Goal: Information Seeking & Learning: Learn about a topic

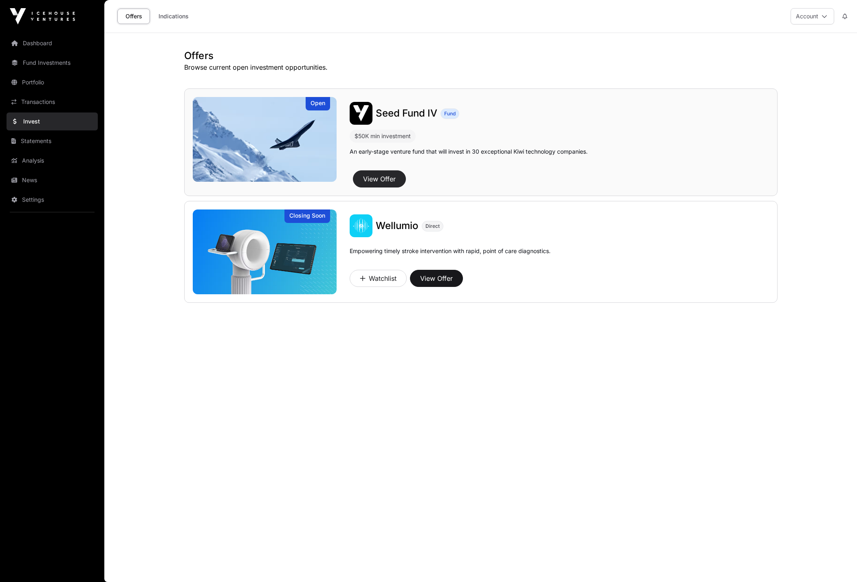
click at [382, 176] on button "View Offer" at bounding box center [379, 178] width 53 height 17
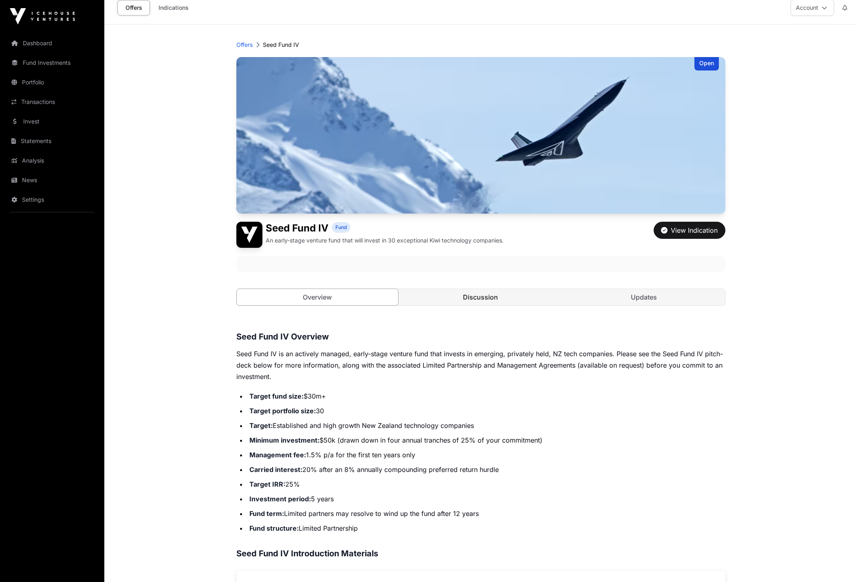
click at [478, 300] on link "Discussion" at bounding box center [481, 297] width 162 height 16
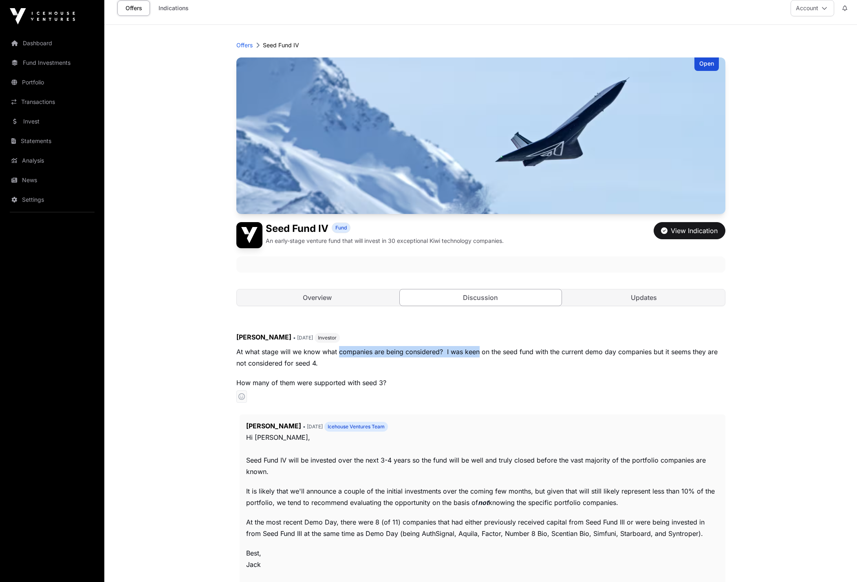
drag, startPoint x: 340, startPoint y: 353, endPoint x: 479, endPoint y: 346, distance: 139.5
click at [479, 346] on p "At what stage will we know what companies are being considered? I was keen on t…" at bounding box center [480, 357] width 489 height 23
drag, startPoint x: 479, startPoint y: 346, endPoint x: 549, endPoint y: 349, distance: 69.7
click at [549, 349] on p "At what stage will we know what companies are being considered? I was keen on t…" at bounding box center [480, 357] width 489 height 23
drag, startPoint x: 549, startPoint y: 349, endPoint x: 574, endPoint y: 349, distance: 24.9
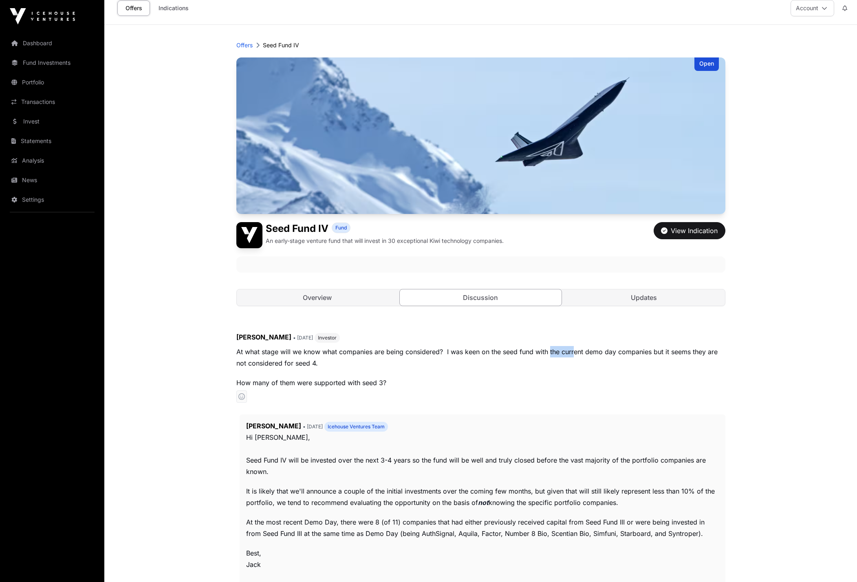
click at [574, 349] on p "At what stage will we know what companies are being considered? I was keen on t…" at bounding box center [480, 357] width 489 height 23
drag, startPoint x: 484, startPoint y: 349, endPoint x: 499, endPoint y: 350, distance: 15.1
click at [492, 349] on p "At what stage will we know what companies are being considered? I was keen on t…" at bounding box center [480, 357] width 489 height 23
drag, startPoint x: 522, startPoint y: 351, endPoint x: 553, endPoint y: 353, distance: 30.6
click at [553, 353] on p "At what stage will we know what companies are being considered? I was keen on t…" at bounding box center [480, 357] width 489 height 23
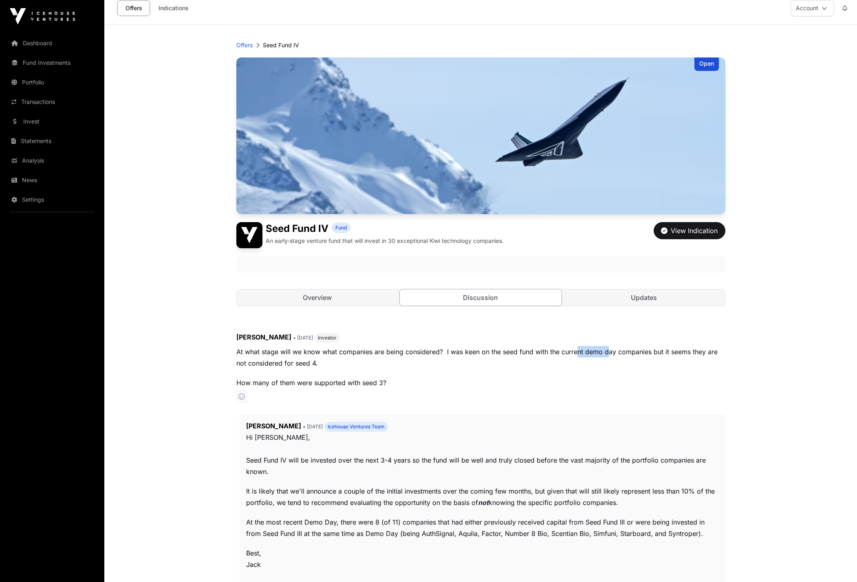
drag, startPoint x: 593, startPoint y: 354, endPoint x: 611, endPoint y: 354, distance: 17.9
click at [610, 354] on p "At what stage will we know what companies are being considered? I was keen on t…" at bounding box center [480, 357] width 489 height 23
drag, startPoint x: 611, startPoint y: 354, endPoint x: 654, endPoint y: 355, distance: 43.2
click at [654, 355] on p "At what stage will we know what companies are being considered? I was keen on t…" at bounding box center [480, 357] width 489 height 23
drag, startPoint x: 682, startPoint y: 353, endPoint x: 709, endPoint y: 353, distance: 26.9
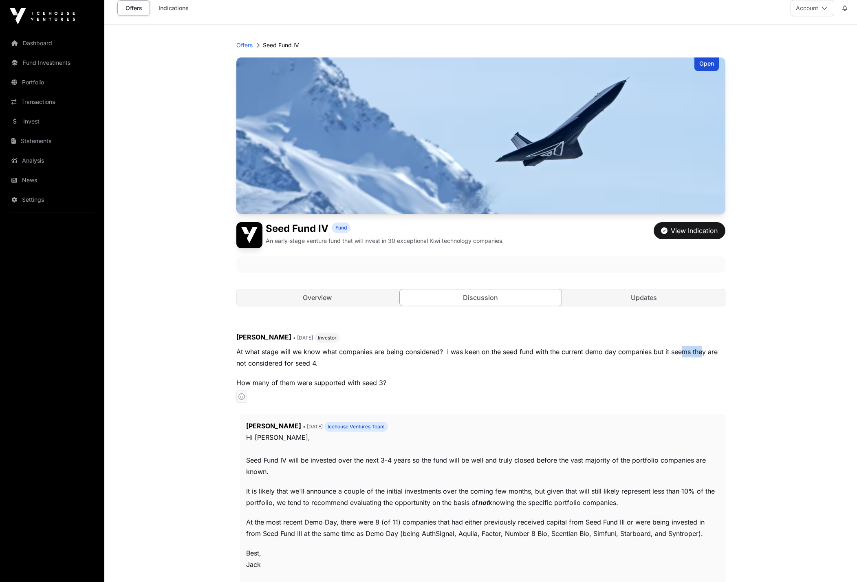
click at [709, 353] on p "At what stage will we know what companies are being considered? I was keen on t…" at bounding box center [480, 357] width 489 height 23
drag, startPoint x: 681, startPoint y: 353, endPoint x: 629, endPoint y: 353, distance: 51.8
click at [629, 353] on p "At what stage will we know what companies are being considered? I was keen on t…" at bounding box center [480, 357] width 489 height 23
click at [249, 365] on p "At what stage will we know what companies are being considered? I was keen on t…" at bounding box center [480, 357] width 489 height 23
drag, startPoint x: 292, startPoint y: 363, endPoint x: 339, endPoint y: 365, distance: 47.3
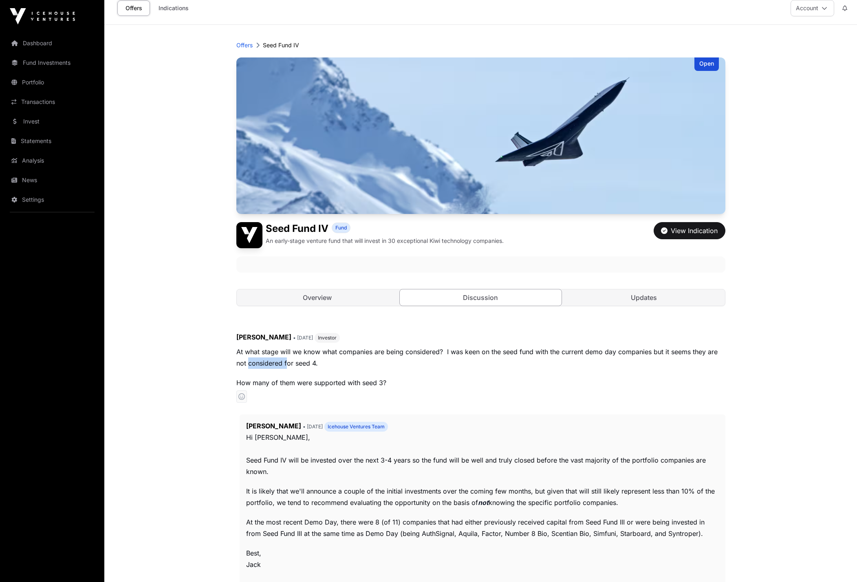
click at [338, 365] on p "At what stage will we know what companies are being considered? I was keen on t…" at bounding box center [480, 357] width 489 height 23
drag, startPoint x: 356, startPoint y: 390, endPoint x: 413, endPoint y: 386, distance: 57.1
click at [410, 388] on p "How many of them were supported with seed 3?" at bounding box center [480, 382] width 489 height 11
click at [466, 386] on p "How many of them were supported with seed 3?" at bounding box center [480, 382] width 489 height 11
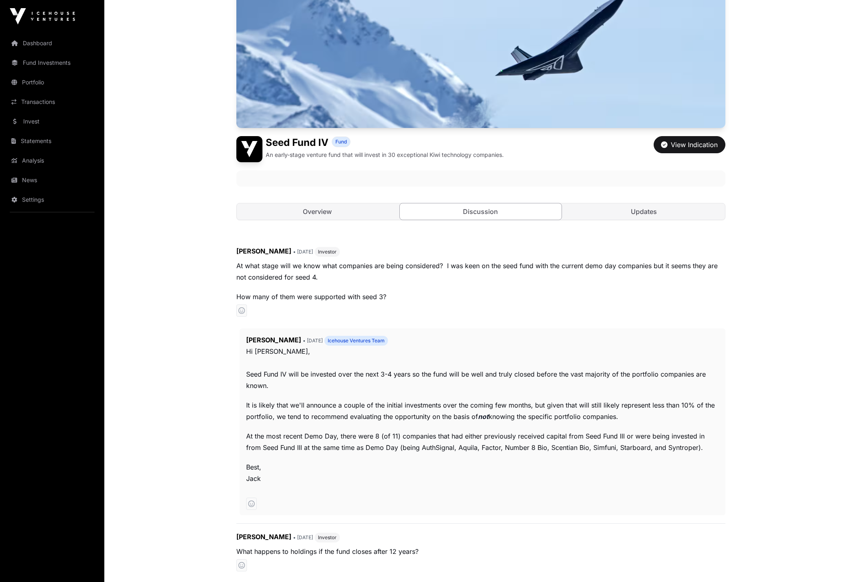
scroll to position [96, 0]
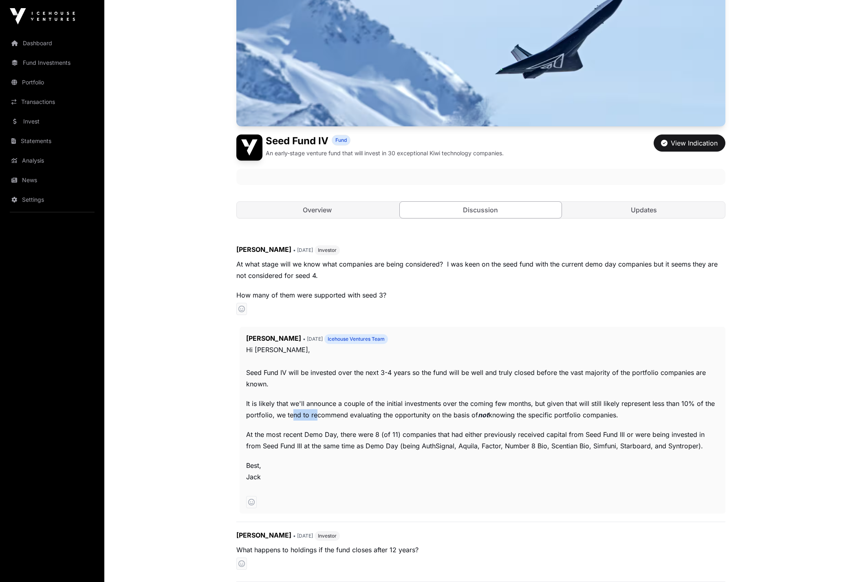
drag, startPoint x: 297, startPoint y: 417, endPoint x: 320, endPoint y: 417, distance: 22.8
click at [319, 417] on p "It is likely that we'll announce a couple of the initial investments over the c…" at bounding box center [482, 409] width 473 height 23
drag, startPoint x: 328, startPoint y: 415, endPoint x: 383, endPoint y: 416, distance: 54.6
click at [377, 416] on p "It is likely that we'll announce a couple of the initial investments over the c…" at bounding box center [482, 409] width 473 height 23
click at [383, 416] on p "It is likely that we'll announce a couple of the initial investments over the c…" at bounding box center [482, 409] width 473 height 23
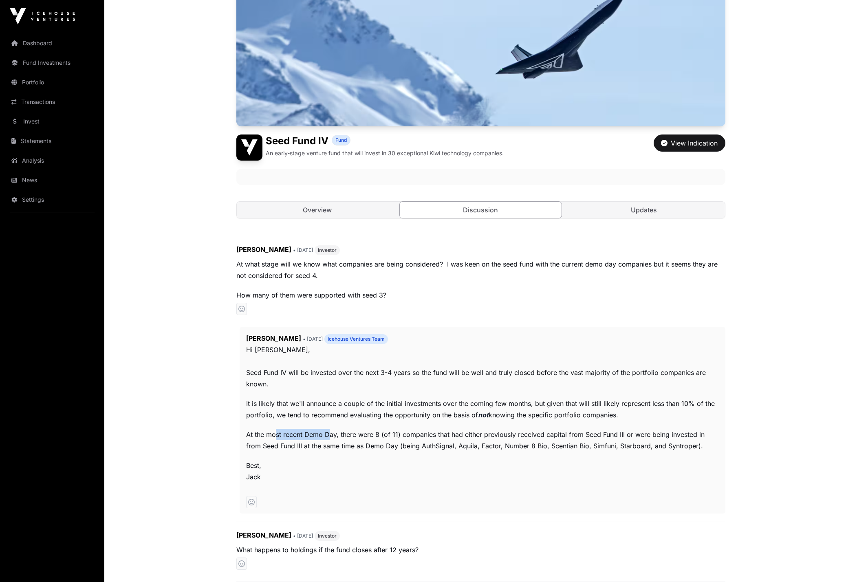
drag, startPoint x: 310, startPoint y: 435, endPoint x: 327, endPoint y: 435, distance: 17.5
click at [327, 435] on p "At the most recent Demo Day, there were 8 (of 11) companies that had either pre…" at bounding box center [482, 440] width 473 height 23
drag, startPoint x: 328, startPoint y: 435, endPoint x: 357, endPoint y: 436, distance: 29.4
click at [356, 436] on p "At the most recent Demo Day, there were 8 (of 11) companies that had either pre…" at bounding box center [482, 440] width 473 height 23
drag, startPoint x: 368, startPoint y: 435, endPoint x: 419, endPoint y: 436, distance: 50.9
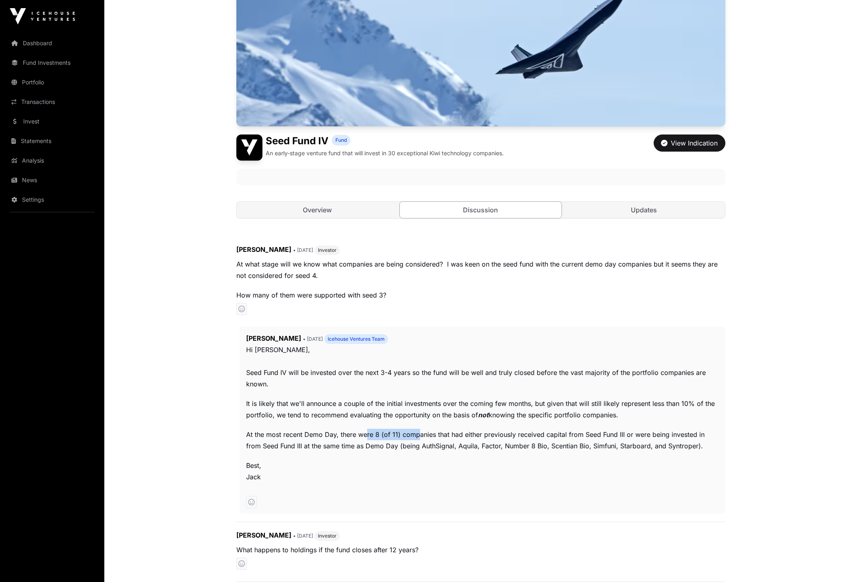
click at [419, 436] on p "At the most recent Demo Day, there were 8 (of 11) companies that had either pre…" at bounding box center [482, 440] width 473 height 23
click at [441, 437] on p "At the most recent Demo Day, there were 8 (of 11) companies that had either pre…" at bounding box center [482, 440] width 473 height 23
drag, startPoint x: 377, startPoint y: 434, endPoint x: 386, endPoint y: 434, distance: 9.4
click at [386, 434] on p "At the most recent Demo Day, there were 8 (of 11) companies that had either pre…" at bounding box center [482, 440] width 473 height 23
drag, startPoint x: 280, startPoint y: 447, endPoint x: 313, endPoint y: 446, distance: 32.6
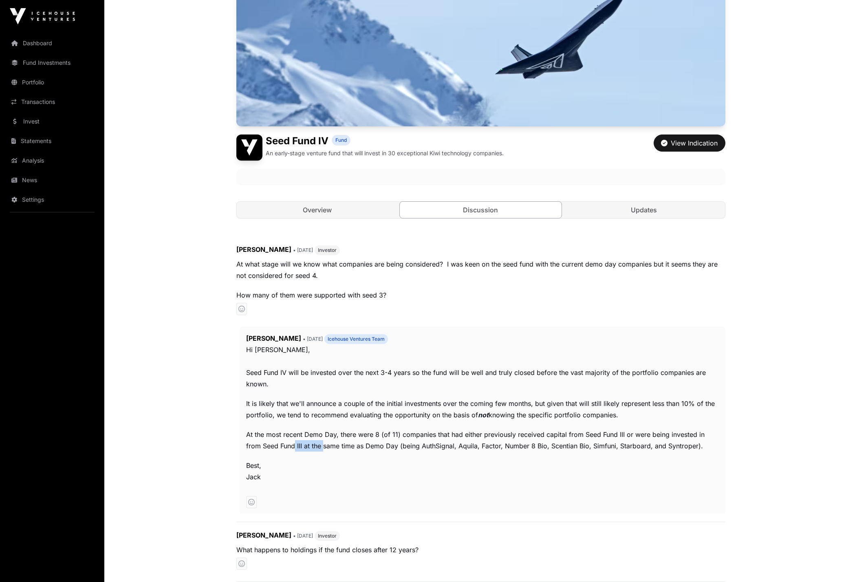
click at [311, 446] on p "At the most recent Demo Day, there were 8 (of 11) companies that had either pre…" at bounding box center [482, 440] width 473 height 23
drag, startPoint x: 321, startPoint y: 445, endPoint x: 386, endPoint y: 445, distance: 65.2
click at [386, 446] on p "At the most recent Demo Day, there were 8 (of 11) companies that had either pre…" at bounding box center [482, 440] width 473 height 23
drag, startPoint x: 394, startPoint y: 446, endPoint x: 458, endPoint y: 447, distance: 64.4
click at [456, 448] on p "At the most recent Demo Day, there were 8 (of 11) companies that had either pre…" at bounding box center [482, 440] width 473 height 23
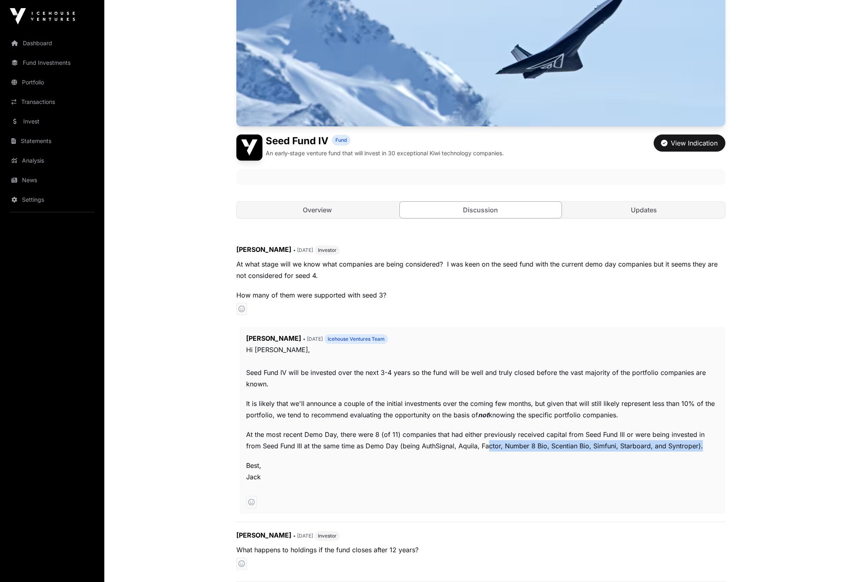
drag, startPoint x: 504, startPoint y: 451, endPoint x: 531, endPoint y: 451, distance: 26.9
click at [521, 451] on p "At the most recent Demo Day, there were 8 (of 11) companies that had either pre…" at bounding box center [482, 440] width 473 height 23
drag, startPoint x: 536, startPoint y: 451, endPoint x: 544, endPoint y: 450, distance: 7.3
click at [544, 450] on p "At the most recent Demo Day, there were 8 (of 11) companies that had either pre…" at bounding box center [482, 440] width 473 height 23
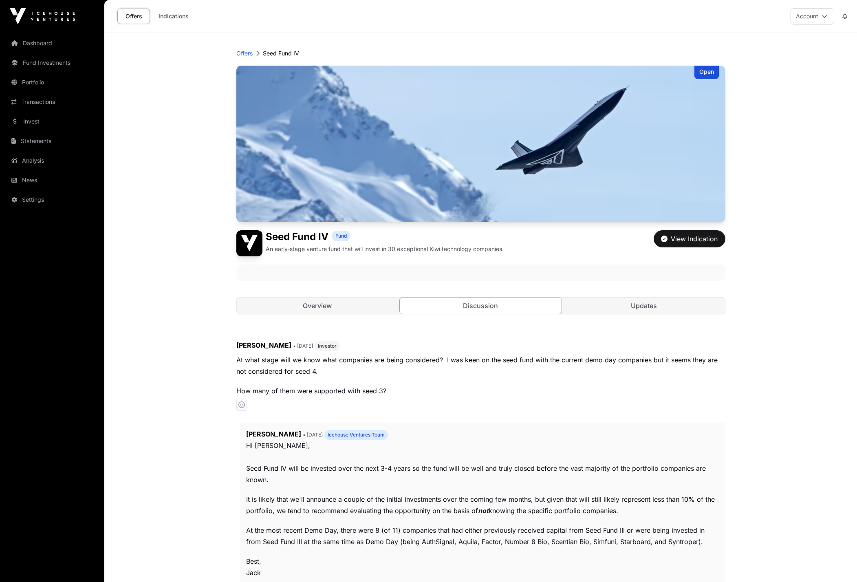
scroll to position [0, 0]
click at [665, 304] on link "Updates" at bounding box center [644, 306] width 162 height 16
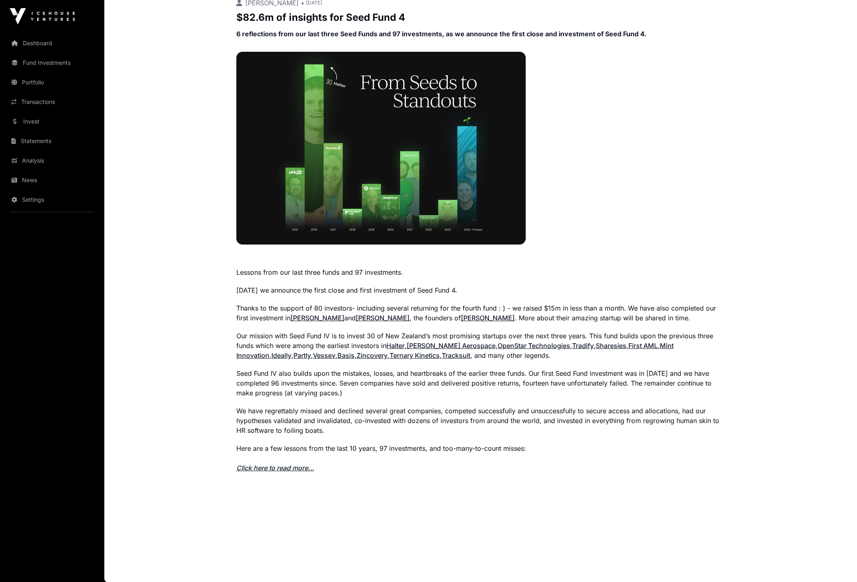
scroll to position [342, 0]
click at [296, 469] on link "Click here to read more..." at bounding box center [275, 468] width 78 height 8
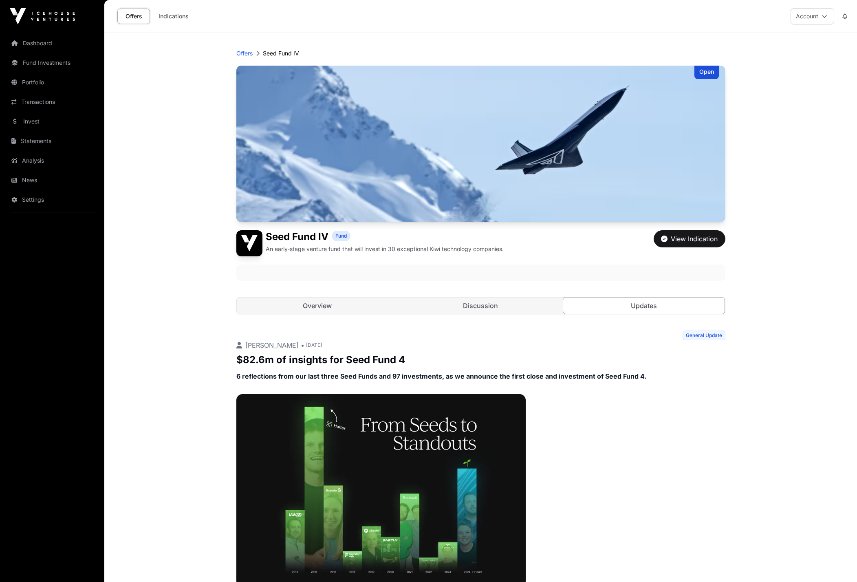
scroll to position [0, 0]
click at [35, 160] on link "Analysis" at bounding box center [52, 161] width 91 height 18
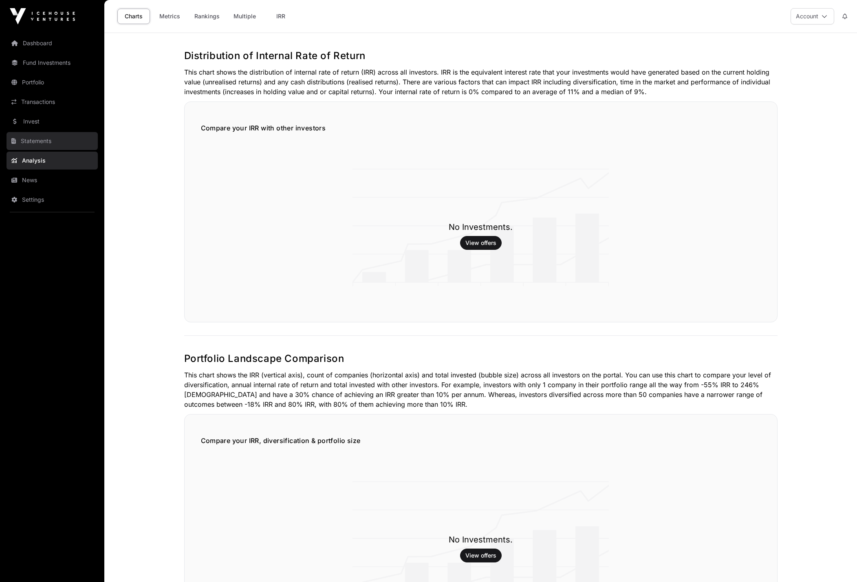
click at [48, 149] on link "Statements" at bounding box center [52, 141] width 91 height 18
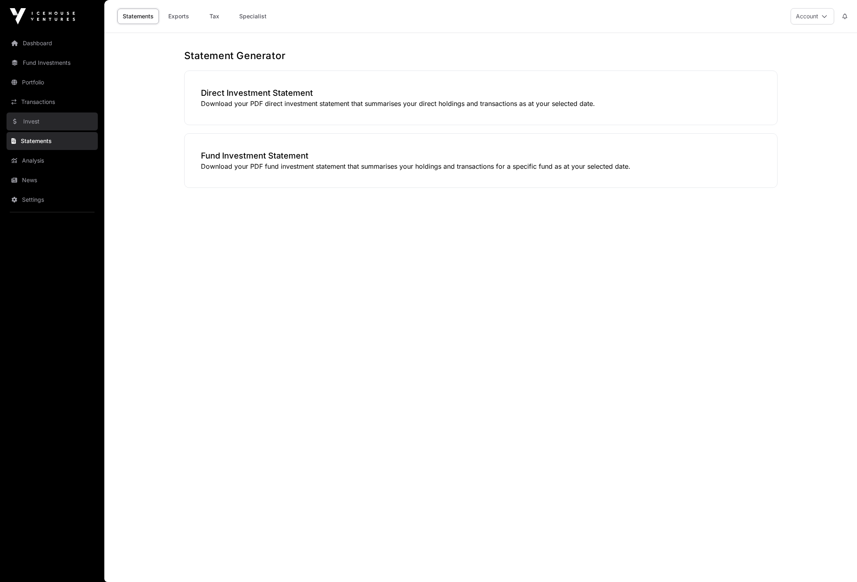
click at [41, 128] on link "Invest" at bounding box center [52, 121] width 91 height 18
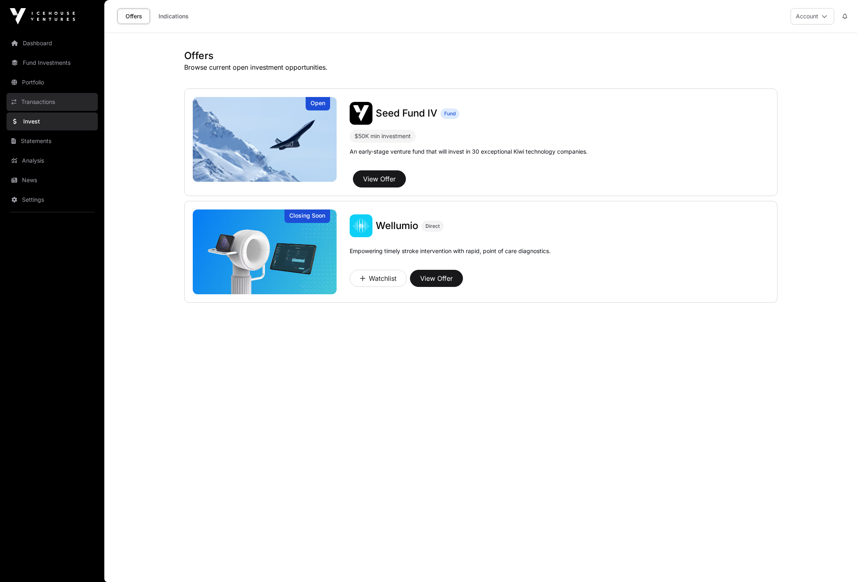
click at [46, 108] on link "Transactions" at bounding box center [52, 102] width 91 height 18
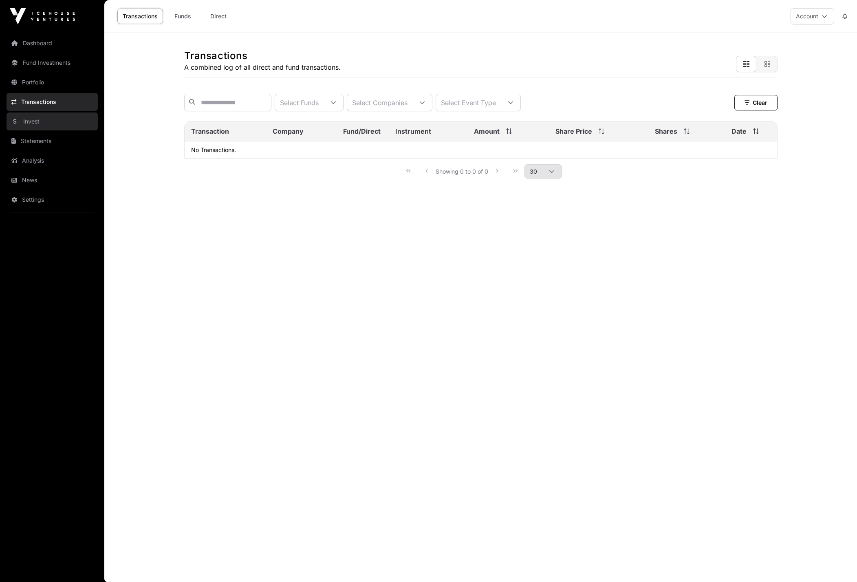
click at [41, 129] on link "Invest" at bounding box center [52, 121] width 91 height 18
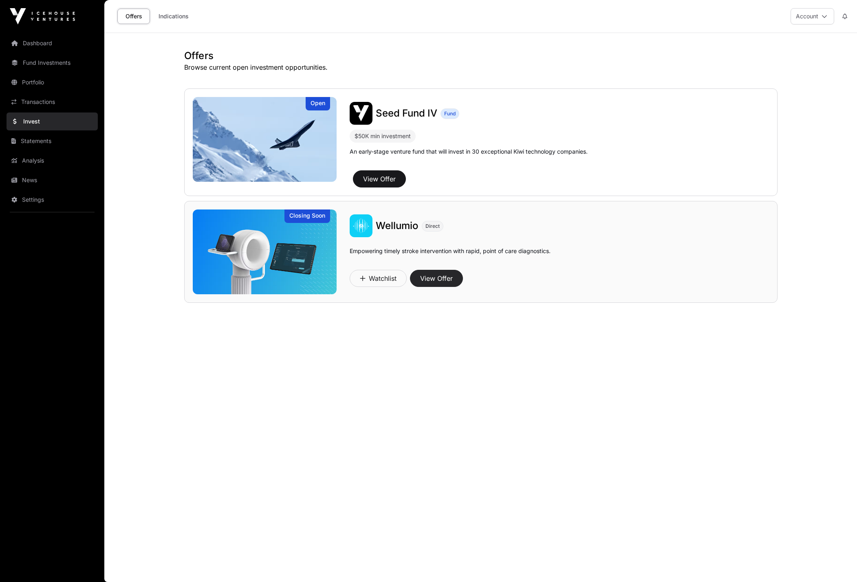
click at [436, 276] on button "View Offer" at bounding box center [436, 278] width 53 height 17
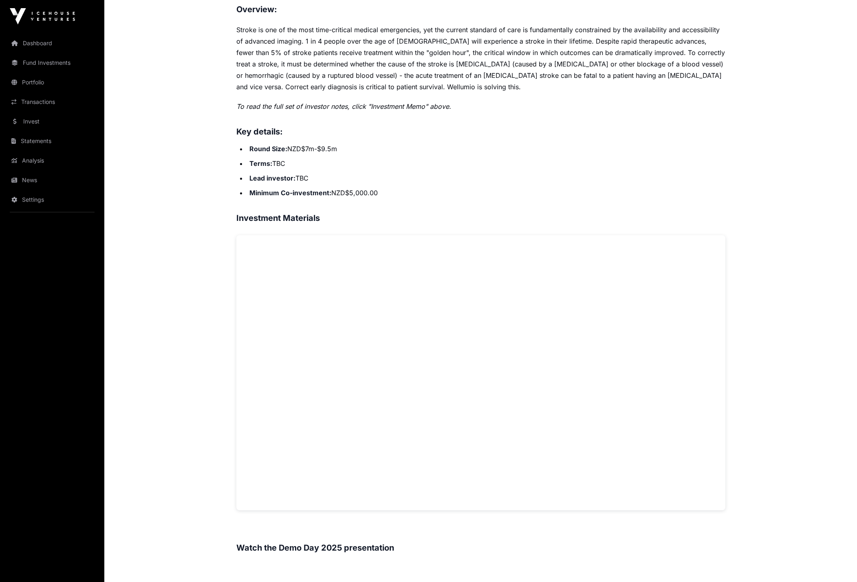
scroll to position [370, 0]
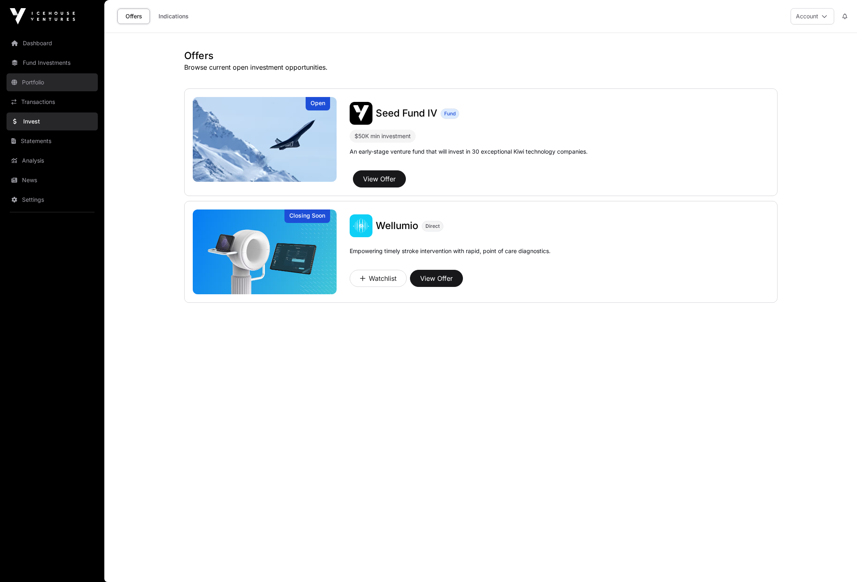
click at [49, 86] on link "Portfolio" at bounding box center [52, 82] width 91 height 18
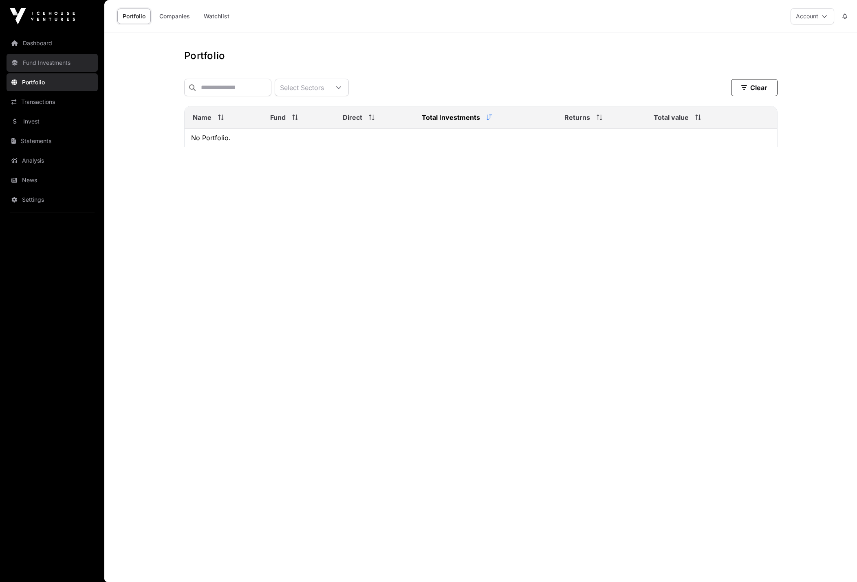
click at [25, 63] on link "Fund Investments" at bounding box center [52, 63] width 91 height 18
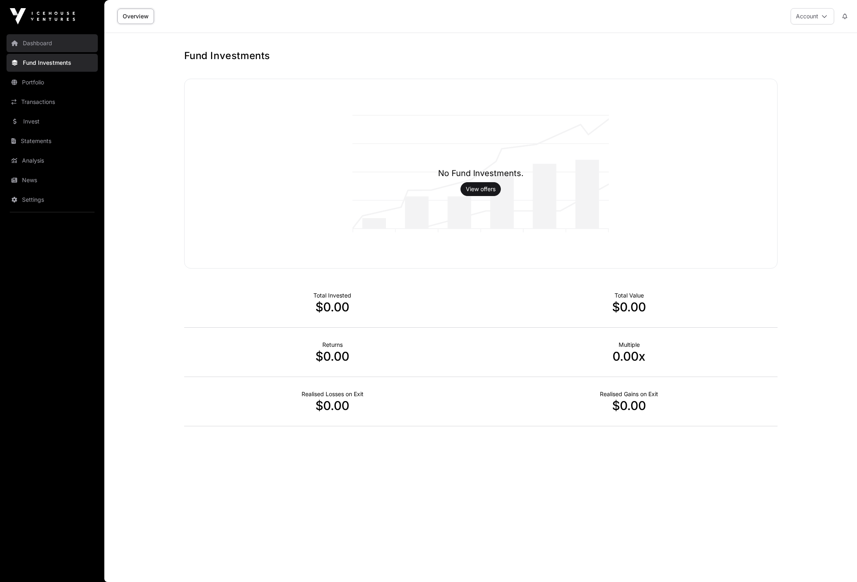
click at [48, 49] on link "Dashboard" at bounding box center [52, 43] width 91 height 18
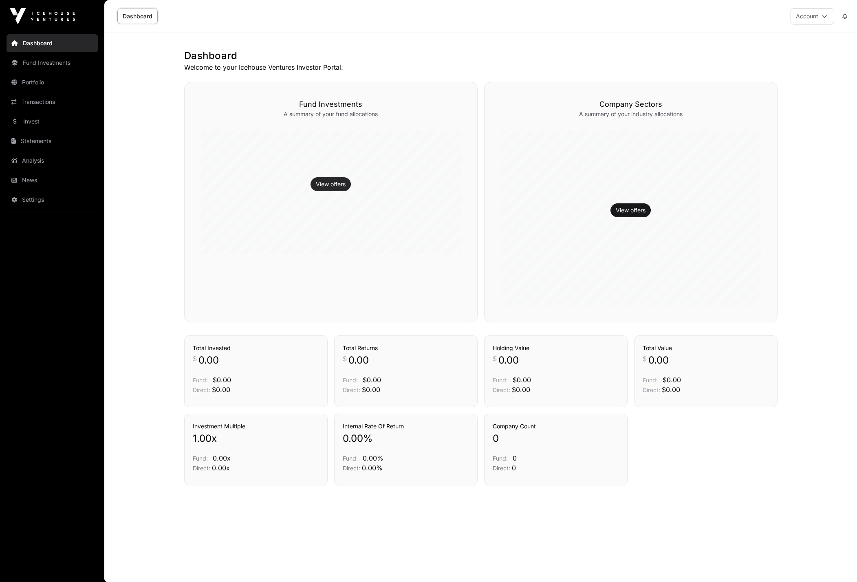
click at [336, 186] on link "View offers" at bounding box center [331, 184] width 30 height 8
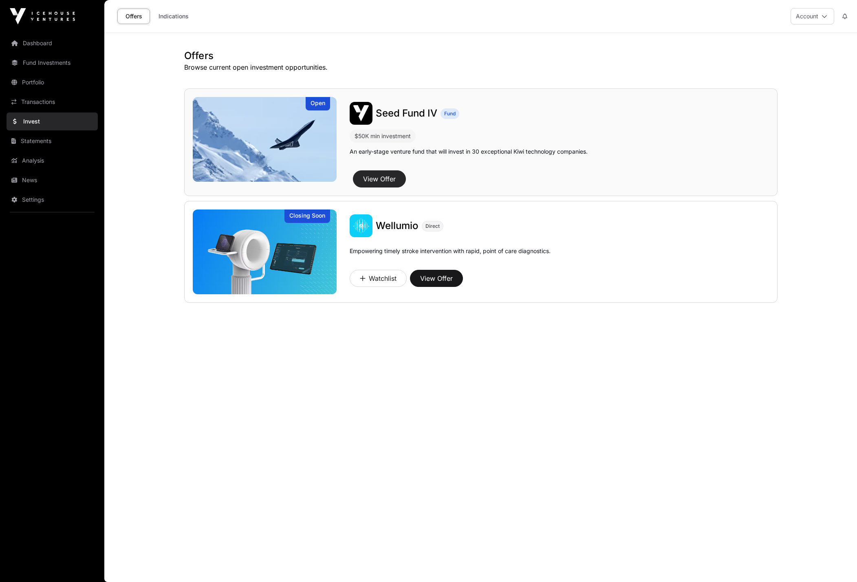
click at [374, 175] on button "View Offer" at bounding box center [379, 178] width 53 height 17
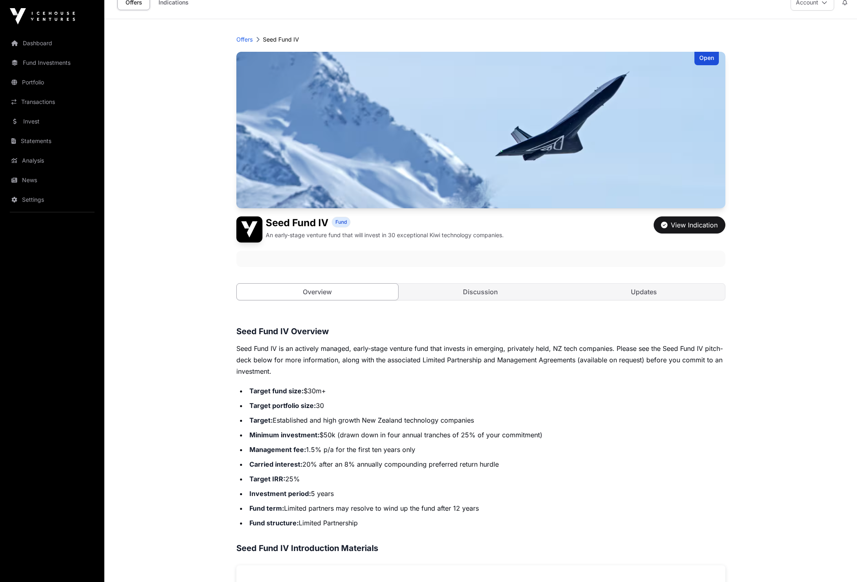
scroll to position [14, 0]
drag, startPoint x: 264, startPoint y: 393, endPoint x: 304, endPoint y: 395, distance: 39.6
click at [304, 395] on li "Target fund size: $30m+" at bounding box center [486, 390] width 478 height 11
drag, startPoint x: 318, startPoint y: 393, endPoint x: 306, endPoint y: 395, distance: 11.9
click at [318, 393] on li "Target fund size: $30m+" at bounding box center [486, 390] width 478 height 11
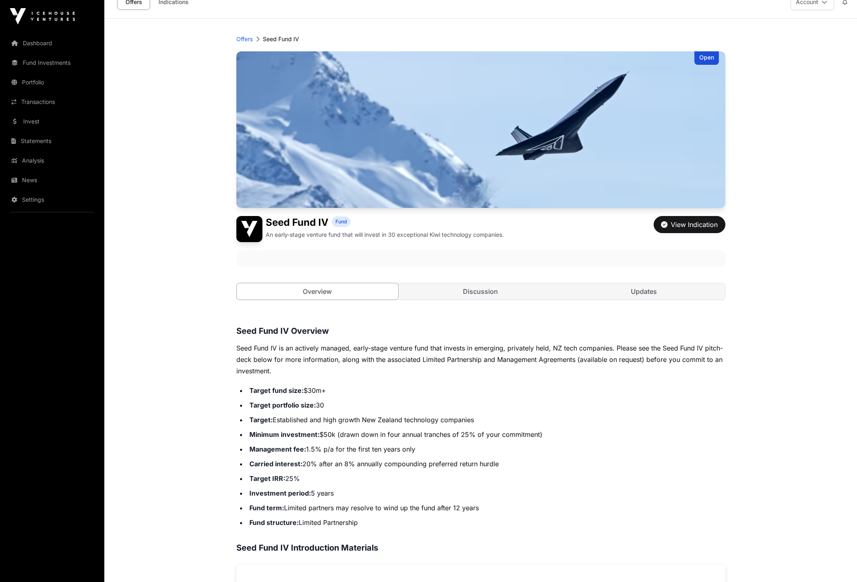
drag, startPoint x: 307, startPoint y: 406, endPoint x: 320, endPoint y: 406, distance: 13.5
click at [318, 406] on li "Target portfolio size: 30" at bounding box center [486, 404] width 478 height 11
drag, startPoint x: 324, startPoint y: 406, endPoint x: 329, endPoint y: 406, distance: 4.9
click at [327, 406] on li "Target portfolio size: 30" at bounding box center [486, 404] width 478 height 11
drag, startPoint x: 307, startPoint y: 419, endPoint x: 322, endPoint y: 419, distance: 14.3
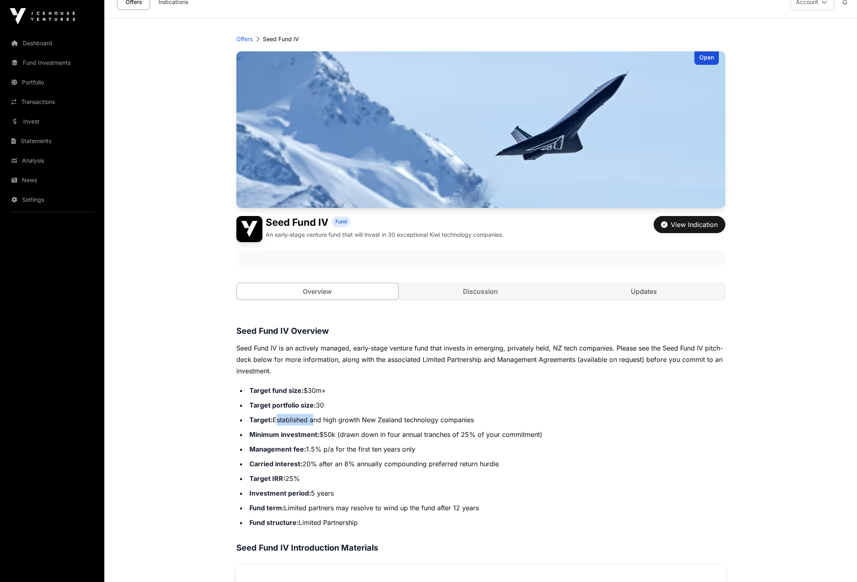
click at [319, 419] on li "Target: Established and high growth New Zealand technology companies" at bounding box center [486, 419] width 478 height 11
drag, startPoint x: 326, startPoint y: 419, endPoint x: 334, endPoint y: 419, distance: 8.2
click at [333, 419] on li "Target: Established and high growth New Zealand technology companies" at bounding box center [486, 419] width 478 height 11
drag, startPoint x: 361, startPoint y: 420, endPoint x: 397, endPoint y: 419, distance: 36.3
click at [395, 419] on li "Target: Established and high growth New Zealand technology companies" at bounding box center [486, 419] width 478 height 11
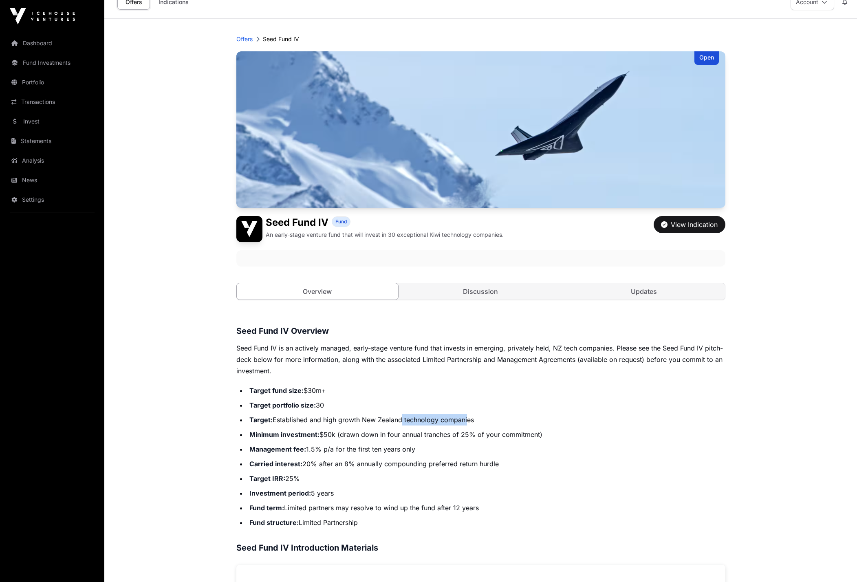
drag, startPoint x: 406, startPoint y: 420, endPoint x: 474, endPoint y: 421, distance: 67.7
click at [469, 421] on li "Target: Established and high growth New Zealand technology companies" at bounding box center [486, 419] width 478 height 11
click at [478, 421] on li "Target: Established and high growth New Zealand technology companies" at bounding box center [486, 419] width 478 height 11
drag, startPoint x: 322, startPoint y: 431, endPoint x: 353, endPoint y: 433, distance: 30.6
click at [350, 432] on li "Minimum investment: $50k (drawn down in four annual tranches of 25% of your com…" at bounding box center [486, 434] width 478 height 11
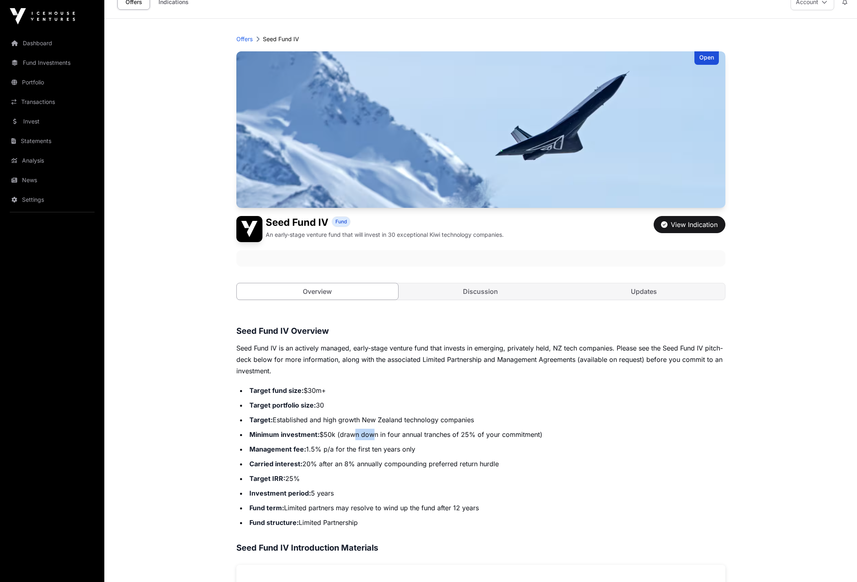
drag, startPoint x: 353, startPoint y: 433, endPoint x: 381, endPoint y: 434, distance: 29.0
click at [375, 434] on li "Minimum investment: $50k (drawn down in four annual tranches of 25% of your com…" at bounding box center [486, 434] width 478 height 11
drag, startPoint x: 381, startPoint y: 434, endPoint x: 340, endPoint y: 432, distance: 41.6
click at [340, 432] on li "Minimum investment: $50k (drawn down in four annual tranches of 25% of your com…" at bounding box center [486, 434] width 478 height 11
drag, startPoint x: 321, startPoint y: 431, endPoint x: 400, endPoint y: 436, distance: 79.6
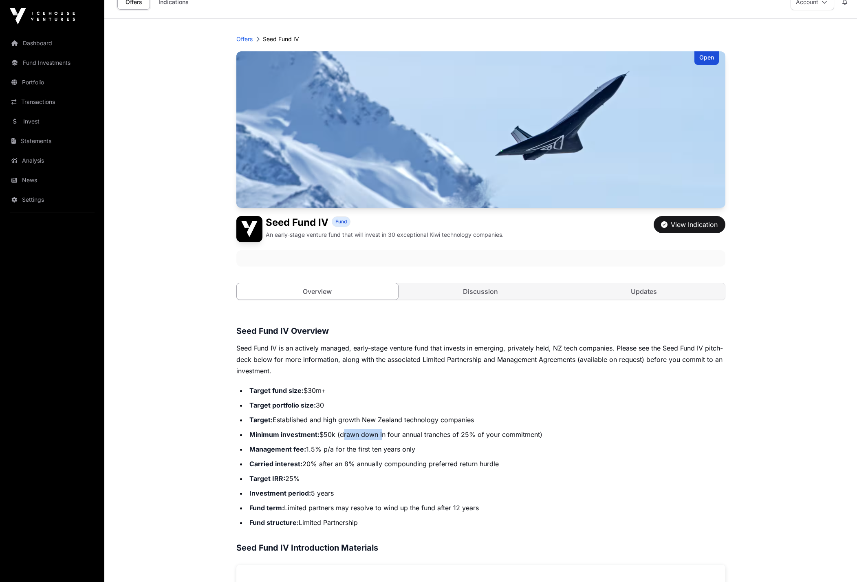
click at [400, 436] on li "Minimum investment: $50k (drawn down in four annual tranches of 25% of your com…" at bounding box center [486, 434] width 478 height 11
drag, startPoint x: 395, startPoint y: 434, endPoint x: 402, endPoint y: 435, distance: 7.0
click at [397, 435] on li "Minimum investment: $50k (drawn down in four annual tranches of 25% of your com…" at bounding box center [486, 434] width 478 height 11
drag, startPoint x: 391, startPoint y: 435, endPoint x: 479, endPoint y: 439, distance: 88.1
click at [476, 440] on li "Minimum investment: $50k (drawn down in four annual tranches of 25% of your com…" at bounding box center [486, 434] width 478 height 11
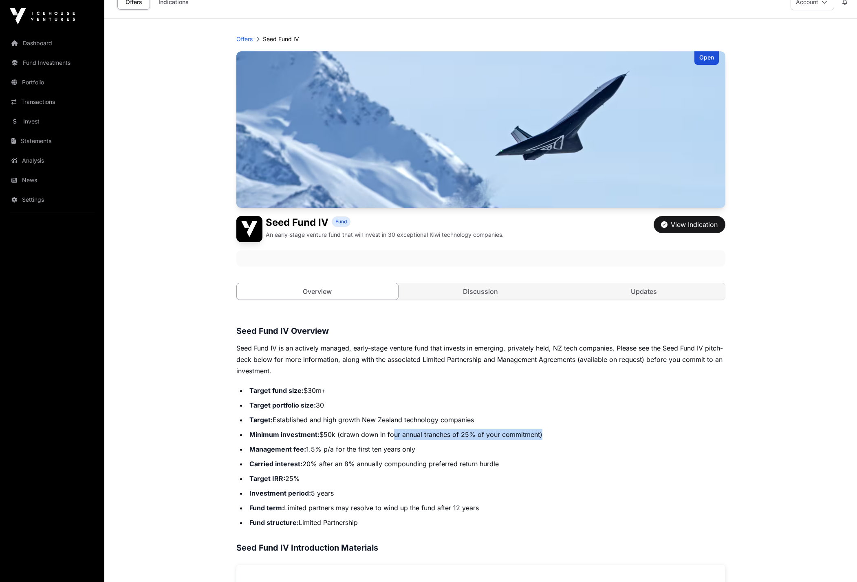
click at [483, 439] on li "Minimum investment: $50k (drawn down in four annual tranches of 25% of your com…" at bounding box center [486, 434] width 478 height 11
drag, startPoint x: 299, startPoint y: 474, endPoint x: 314, endPoint y: 476, distance: 14.8
click at [313, 476] on li "Target IRR: 25%" at bounding box center [486, 478] width 478 height 11
click at [326, 478] on li "Target IRR: 25%" at bounding box center [486, 478] width 478 height 11
drag, startPoint x: 324, startPoint y: 496, endPoint x: 344, endPoint y: 496, distance: 20.0
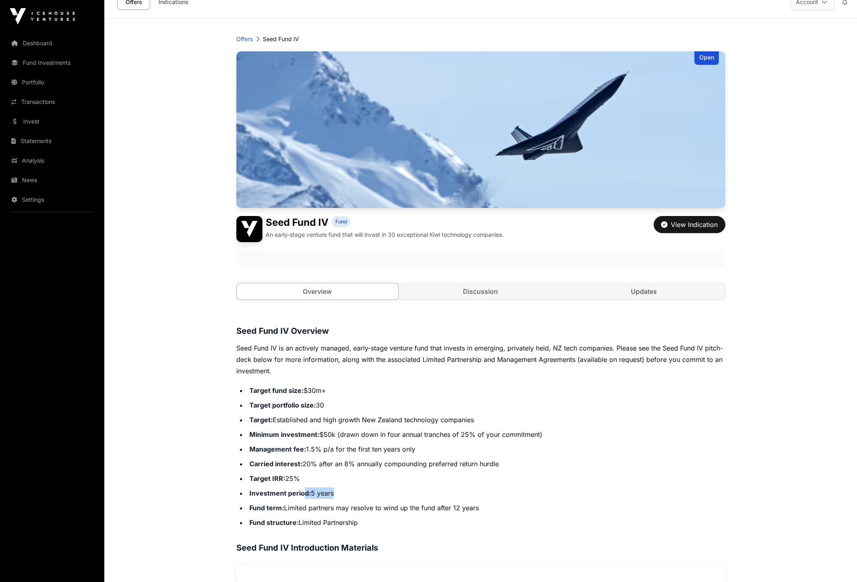
click at [337, 496] on li "Investment period: 5 years" at bounding box center [486, 492] width 478 height 11
click at [355, 496] on li "Investment period: 5 years" at bounding box center [486, 492] width 478 height 11
drag, startPoint x: 302, startPoint y: 508, endPoint x: 307, endPoint y: 508, distance: 5.7
click at [307, 508] on li "Fund term: Limited partners may resolve to wind up the fund after 12 years" at bounding box center [486, 507] width 478 height 11
click at [320, 467] on li "Carried interest: 20% after an 8% annually compounding preferred return hurdle" at bounding box center [486, 463] width 478 height 11
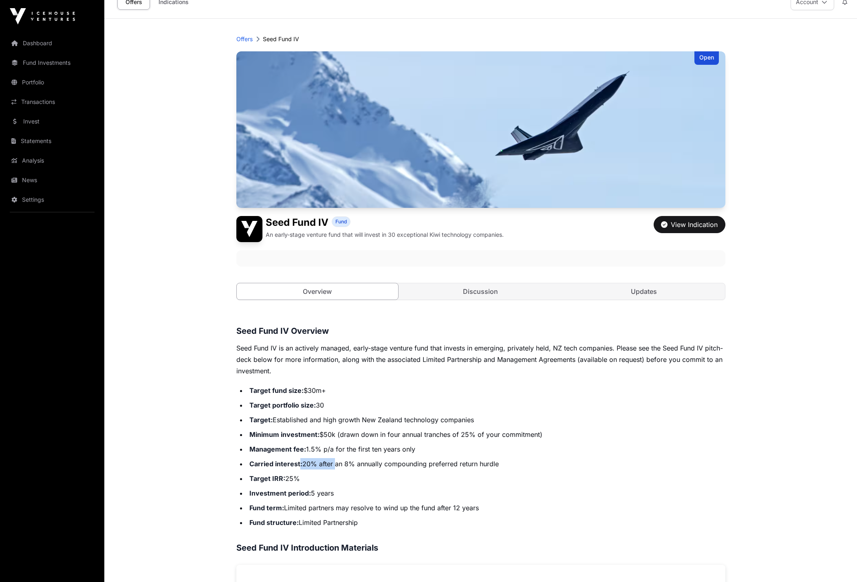
drag, startPoint x: 299, startPoint y: 464, endPoint x: 335, endPoint y: 466, distance: 36.4
click at [335, 466] on li "Carried interest: 20% after an 8% annually compounding preferred return hurdle" at bounding box center [486, 463] width 478 height 11
click at [339, 466] on li "Carried interest: 20% after an 8% annually compounding preferred return hurdle" at bounding box center [486, 463] width 478 height 11
drag, startPoint x: 375, startPoint y: 467, endPoint x: 409, endPoint y: 466, distance: 33.8
click at [403, 468] on li "Carried interest: 20% after an 8% annually compounding preferred return hurdle" at bounding box center [486, 463] width 478 height 11
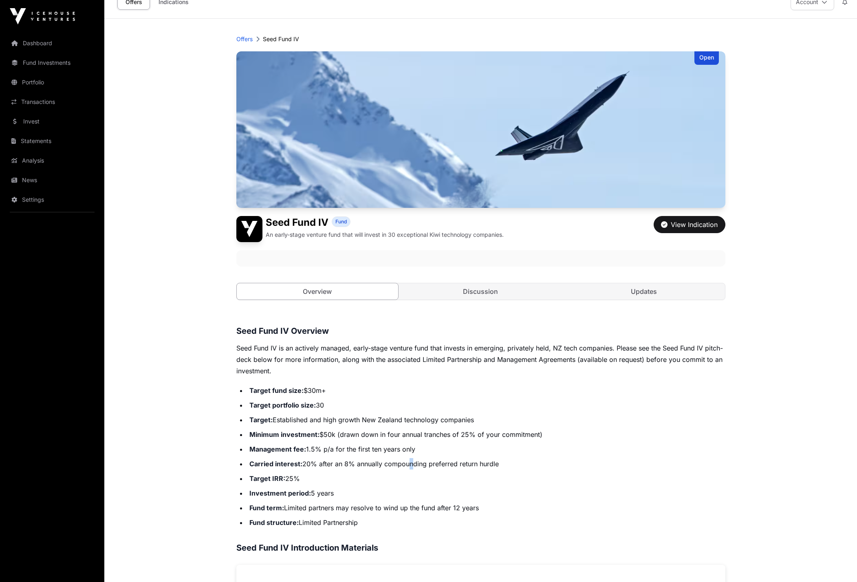
drag, startPoint x: 411, startPoint y: 466, endPoint x: 426, endPoint y: 466, distance: 14.7
click at [418, 466] on li "Carried interest: 20% after an 8% annually compounding preferred return hurdle" at bounding box center [486, 463] width 478 height 11
drag, startPoint x: 388, startPoint y: 463, endPoint x: 403, endPoint y: 463, distance: 15.5
click at [403, 463] on li "Carried interest: 20% after an 8% annually compounding preferred return hurdle" at bounding box center [486, 463] width 478 height 11
click at [405, 463] on li "Carried interest: 20% after an 8% annually compounding preferred return hurdle" at bounding box center [486, 463] width 478 height 11
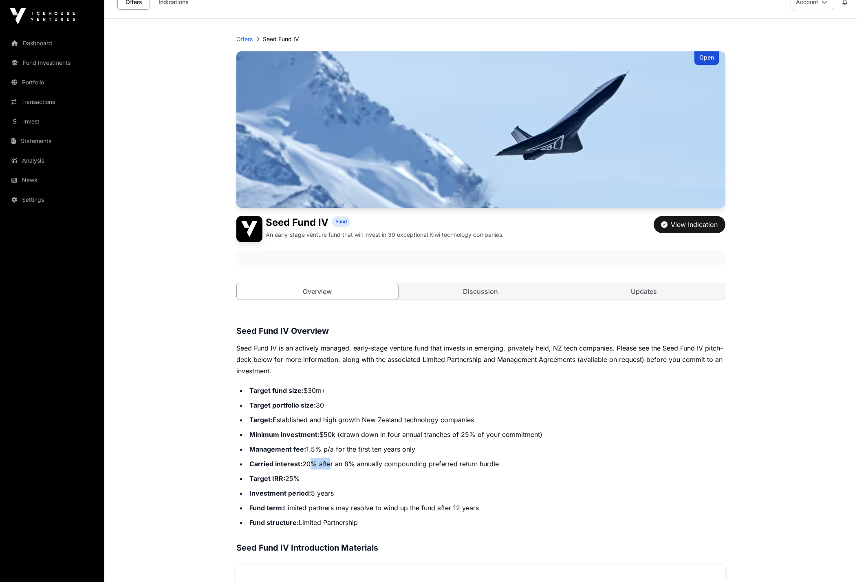
drag, startPoint x: 313, startPoint y: 464, endPoint x: 330, endPoint y: 465, distance: 17.5
click at [330, 465] on li "Carried interest: 20% after an 8% annually compounding preferred return hurdle" at bounding box center [486, 463] width 478 height 11
drag, startPoint x: 341, startPoint y: 465, endPoint x: 365, endPoint y: 465, distance: 24.5
click at [364, 465] on li "Carried interest: 20% after an 8% annually compounding preferred return hurdle" at bounding box center [486, 463] width 478 height 11
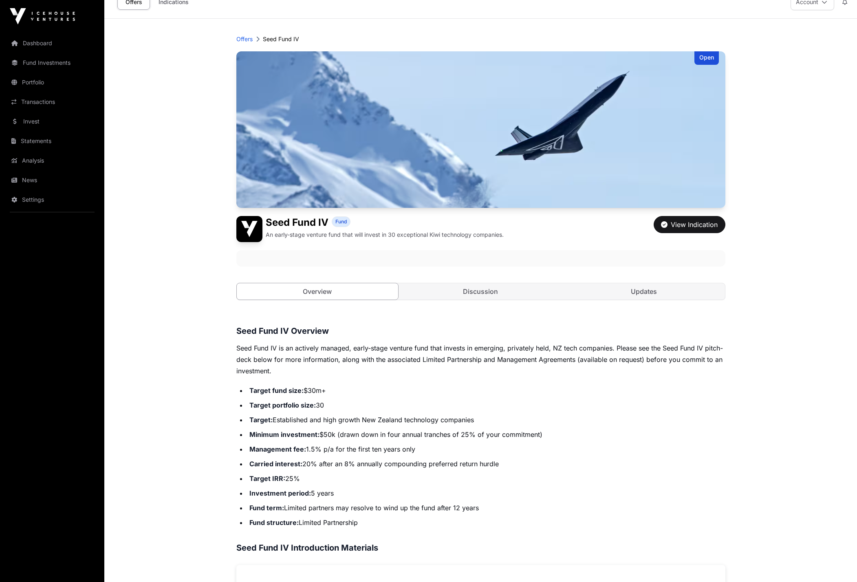
click at [367, 465] on li "Carried interest: 20% after an 8% annually compounding preferred return hurdle" at bounding box center [486, 463] width 478 height 11
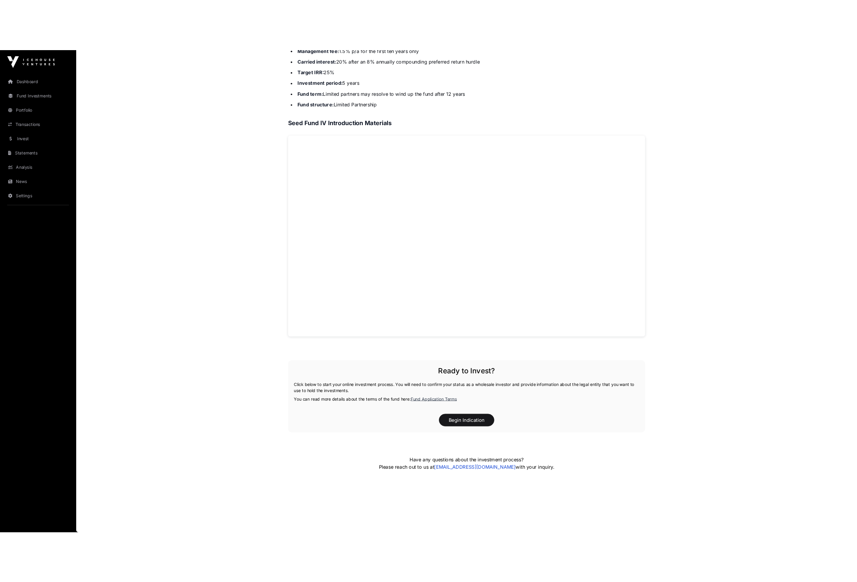
scroll to position [498, 0]
